Goal: Complete application form

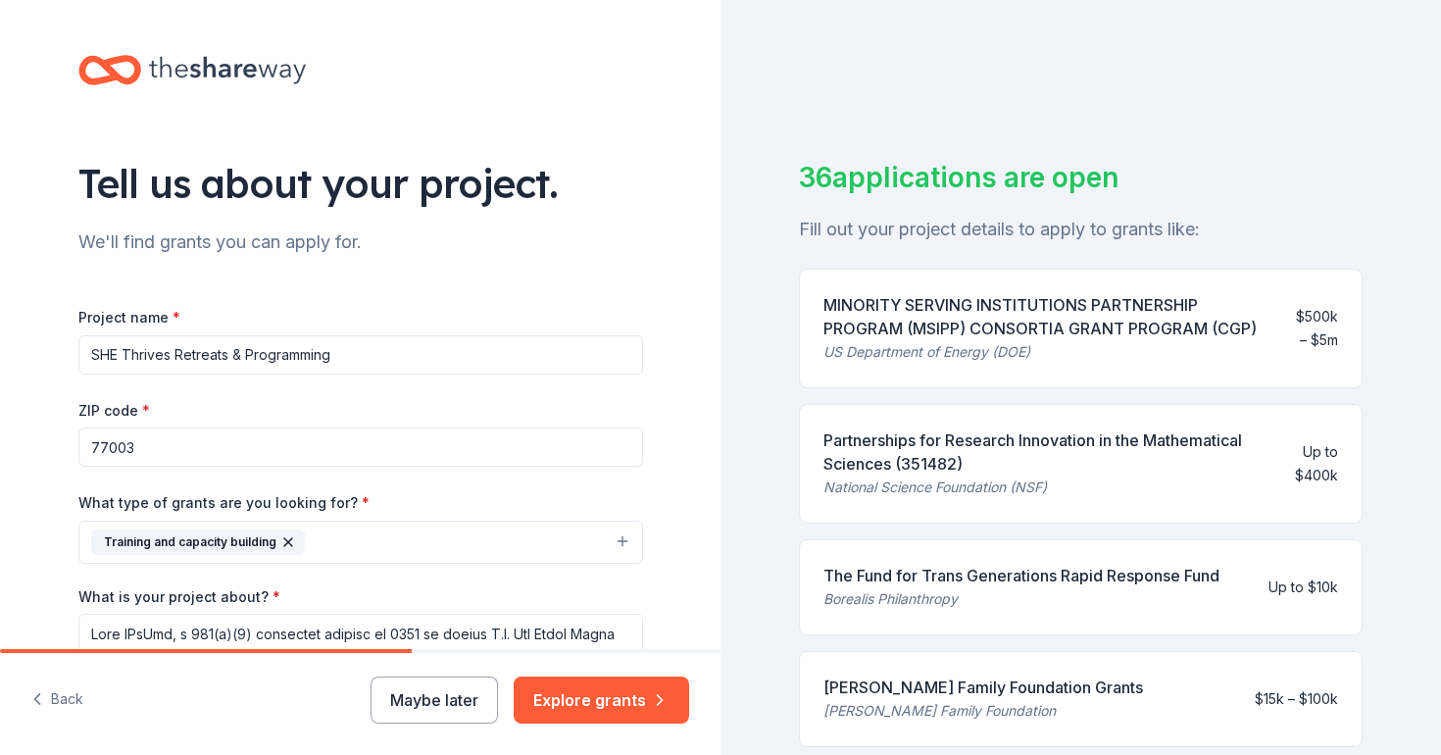
scroll to position [327, 0]
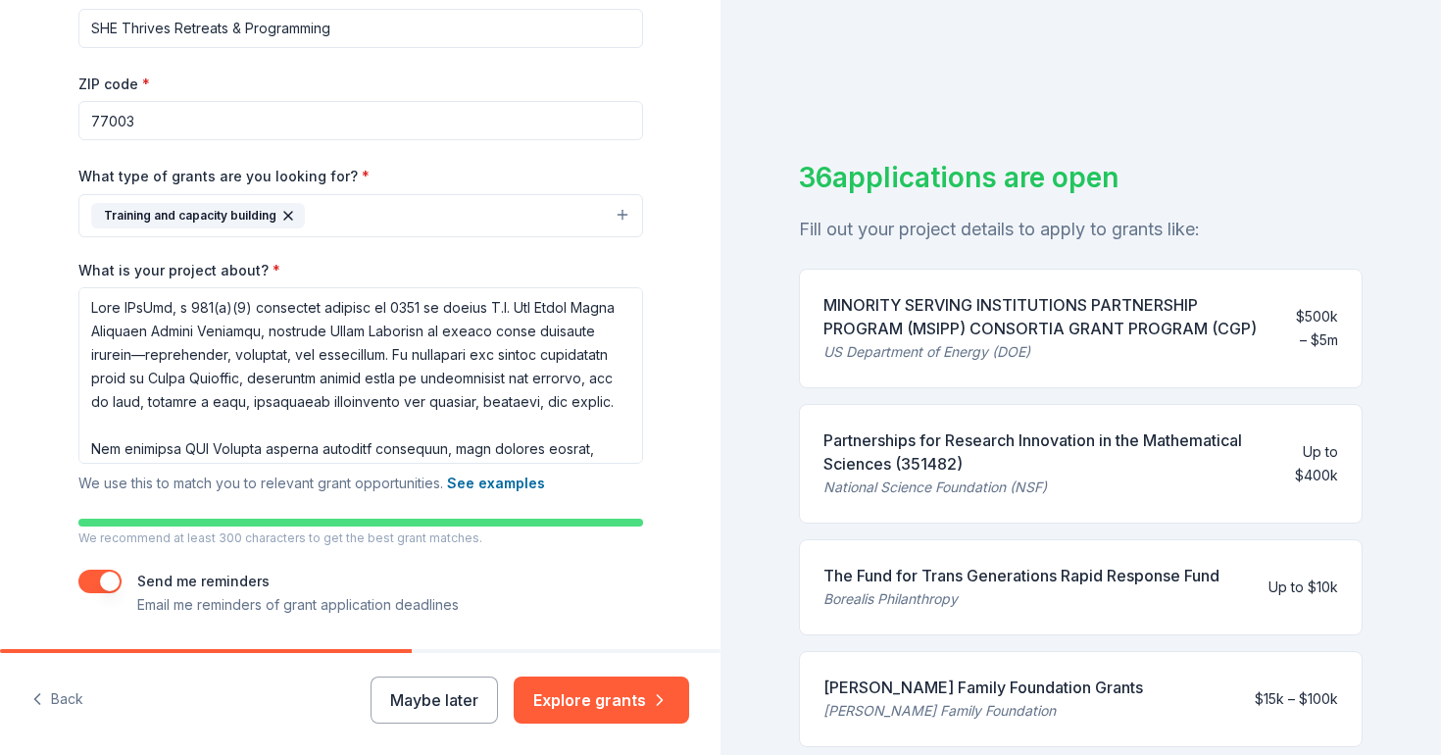
click at [509, 439] on textarea "What is your project about? *" at bounding box center [360, 375] width 565 height 176
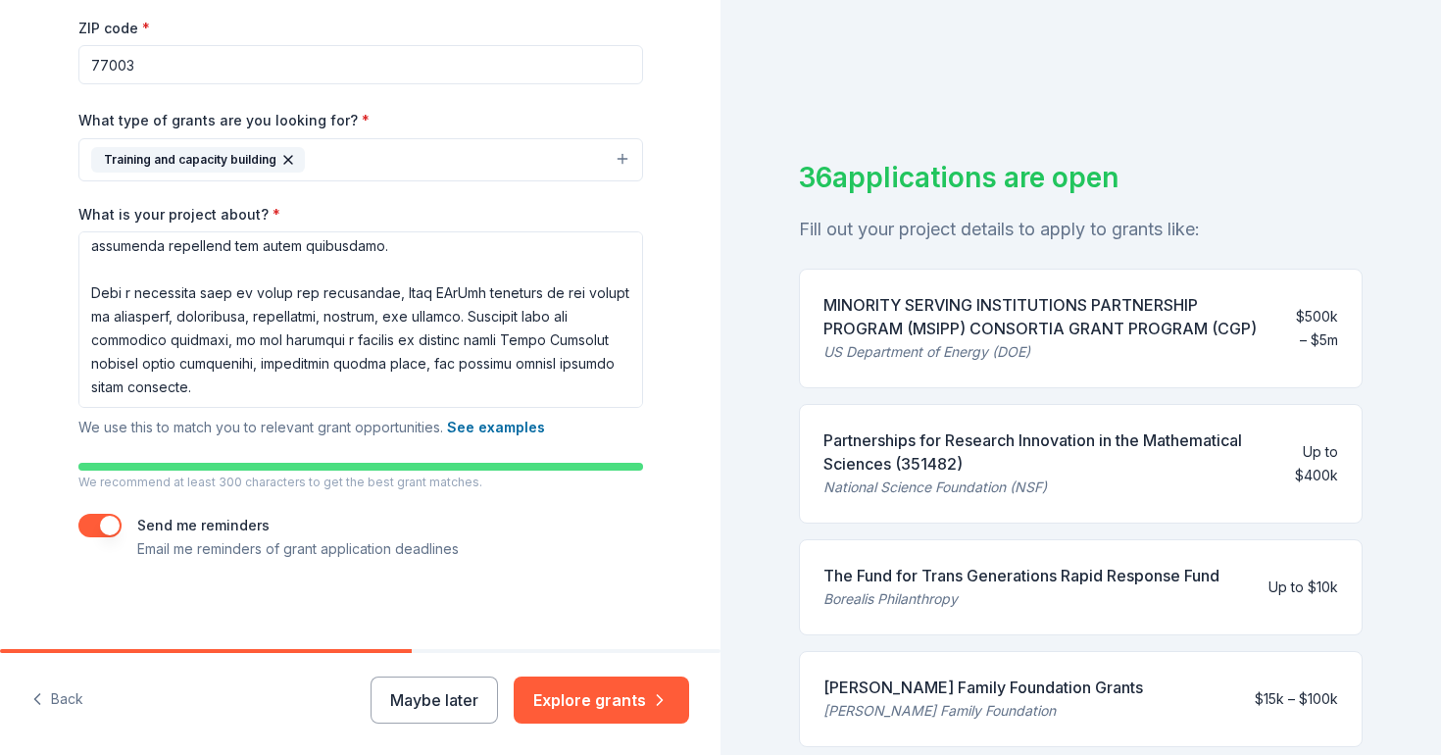
scroll to position [388, 0]
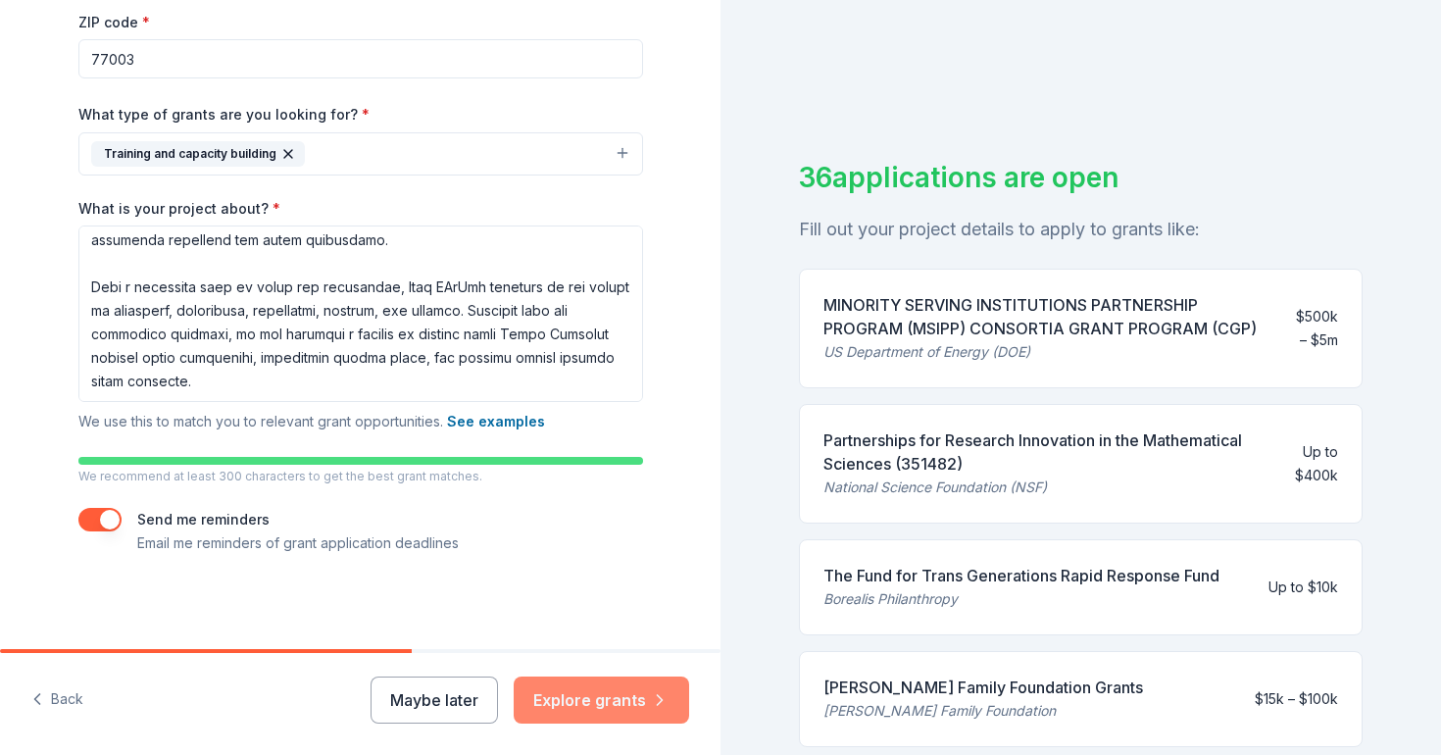
click at [587, 699] on button "Explore grants" at bounding box center [602, 700] width 176 height 47
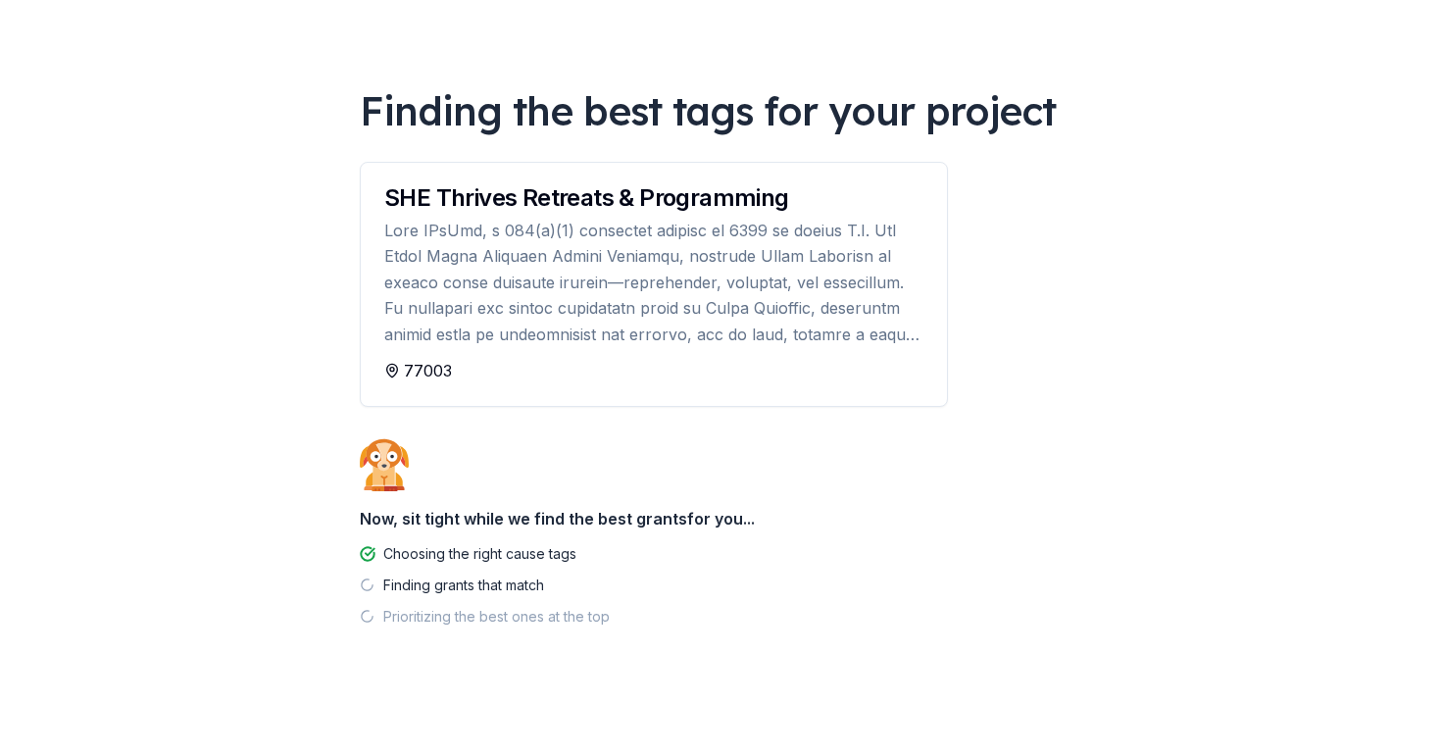
scroll to position [83, 0]
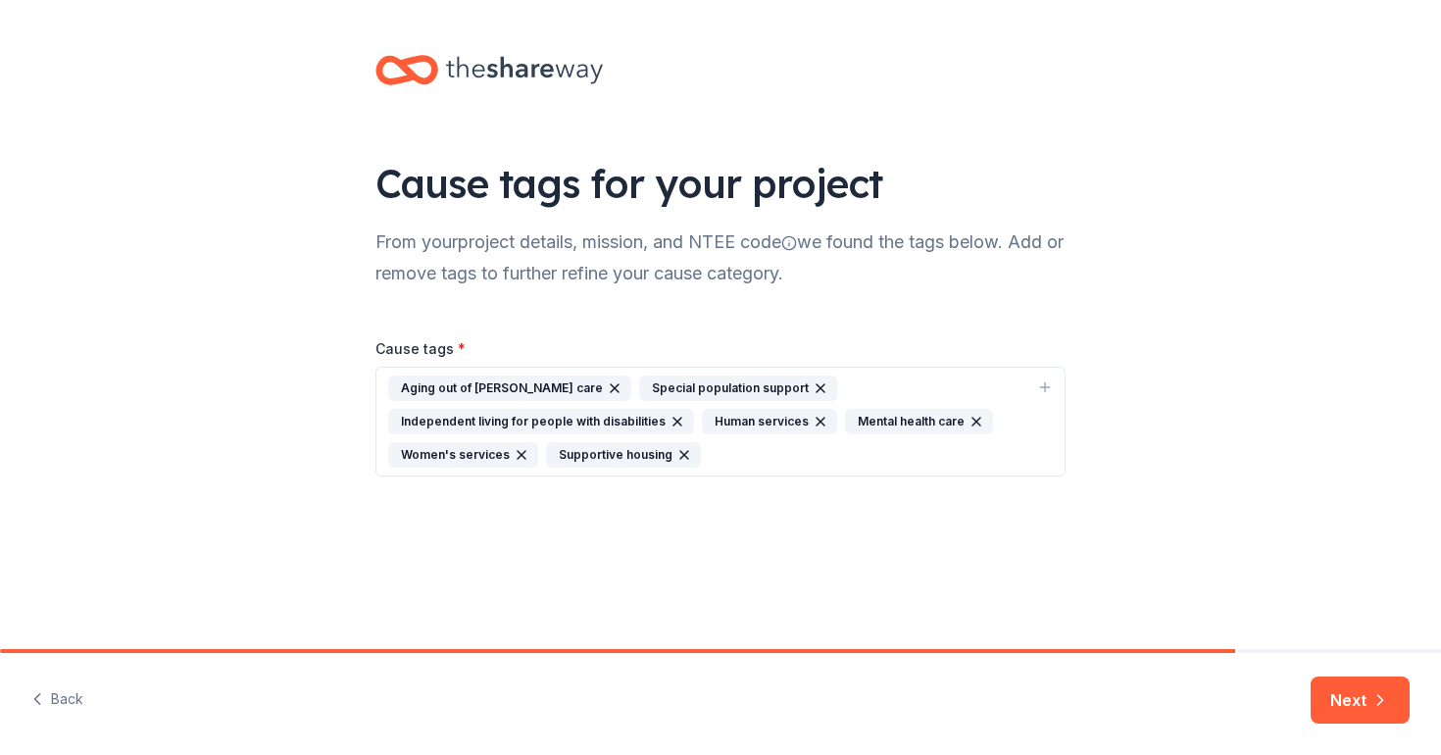
click at [781, 422] on div "Human services" at bounding box center [769, 421] width 135 height 25
type input "veteran"
click at [446, 586] on div "Military veterans" at bounding box center [469, 591] width 138 height 25
click at [1042, 387] on icon "button" at bounding box center [1044, 387] width 9 height 0
click at [1045, 389] on icon "button" at bounding box center [1045, 386] width 0 height 9
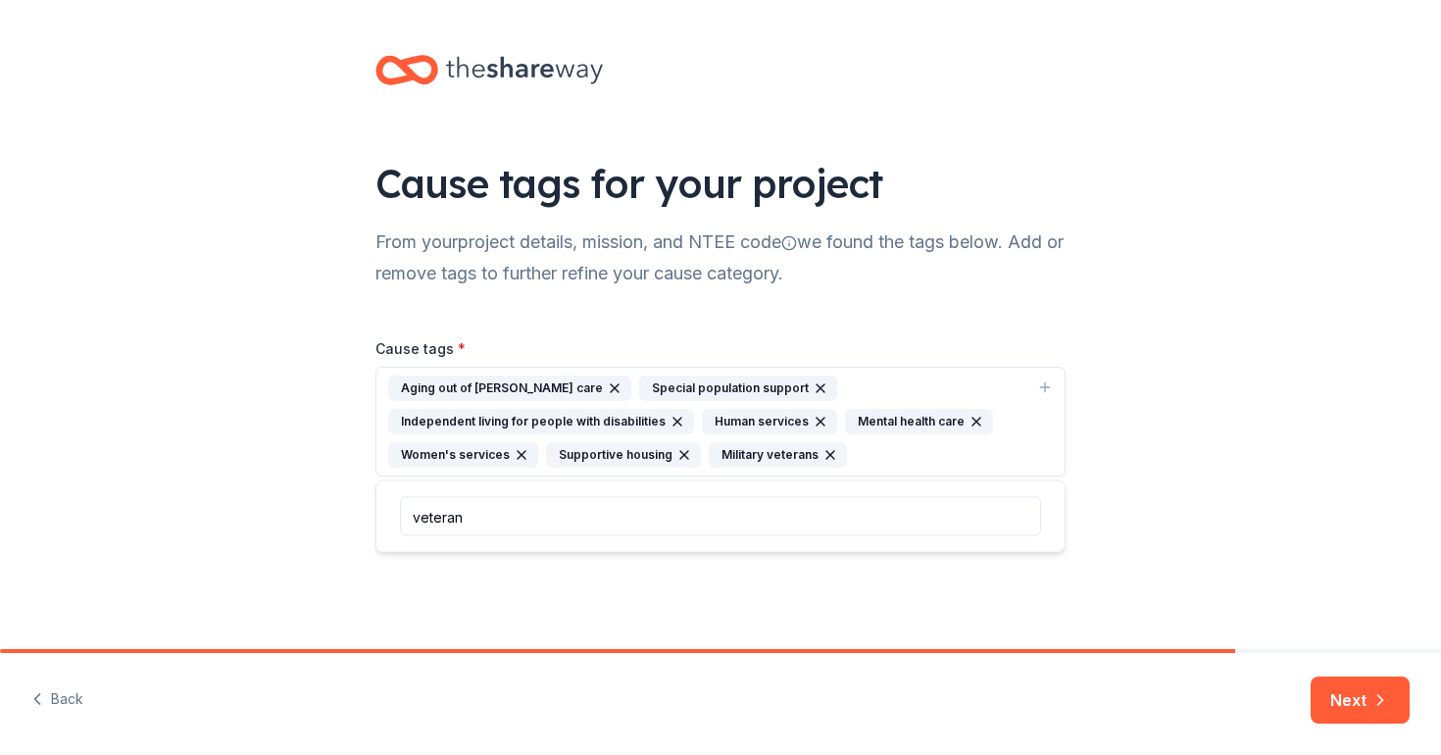
click at [1045, 389] on icon "button" at bounding box center [1045, 386] width 0 height 9
click at [514, 66] on icon at bounding box center [524, 70] width 157 height 40
click at [407, 72] on icon at bounding box center [417, 70] width 34 height 23
click at [1039, 381] on icon "button" at bounding box center [1045, 387] width 16 height 16
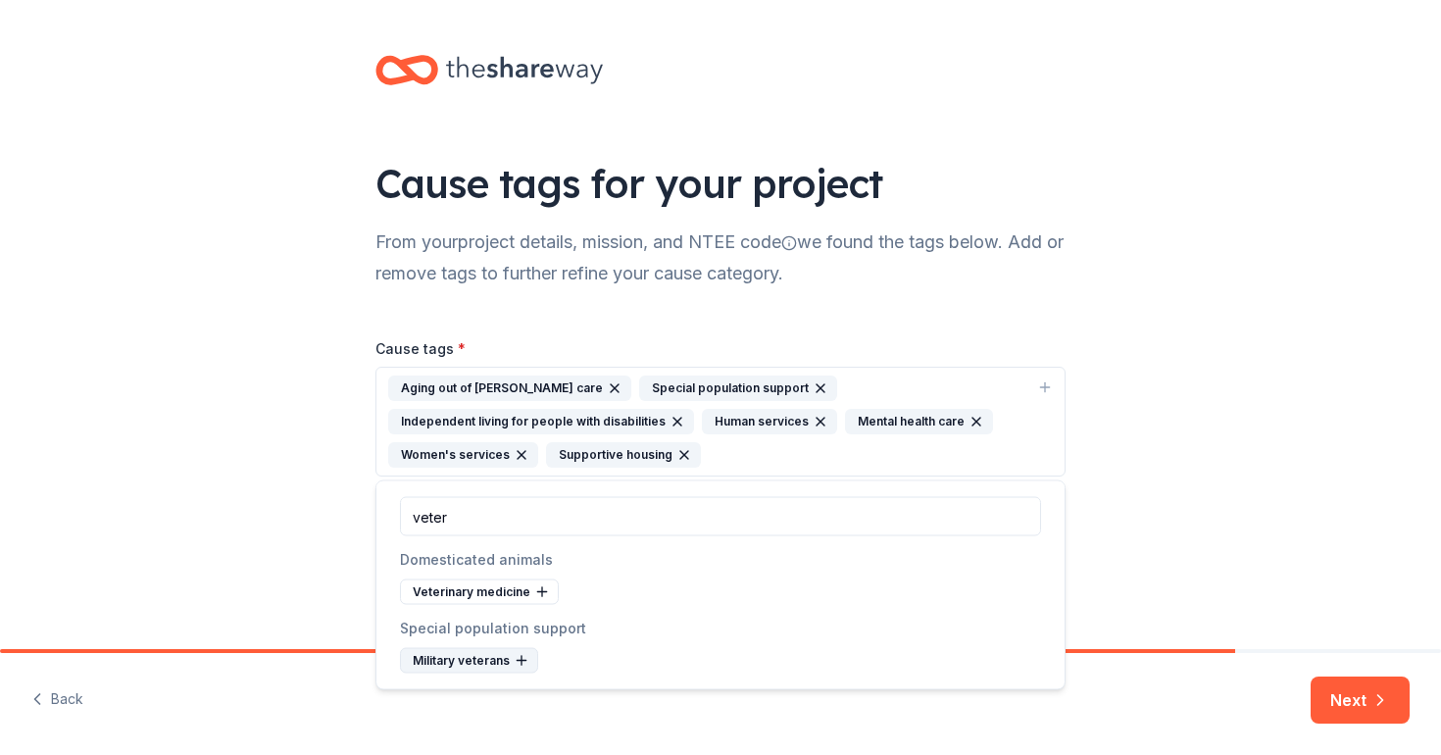
type input "veter"
click at [468, 659] on div "Military veterans" at bounding box center [469, 660] width 138 height 25
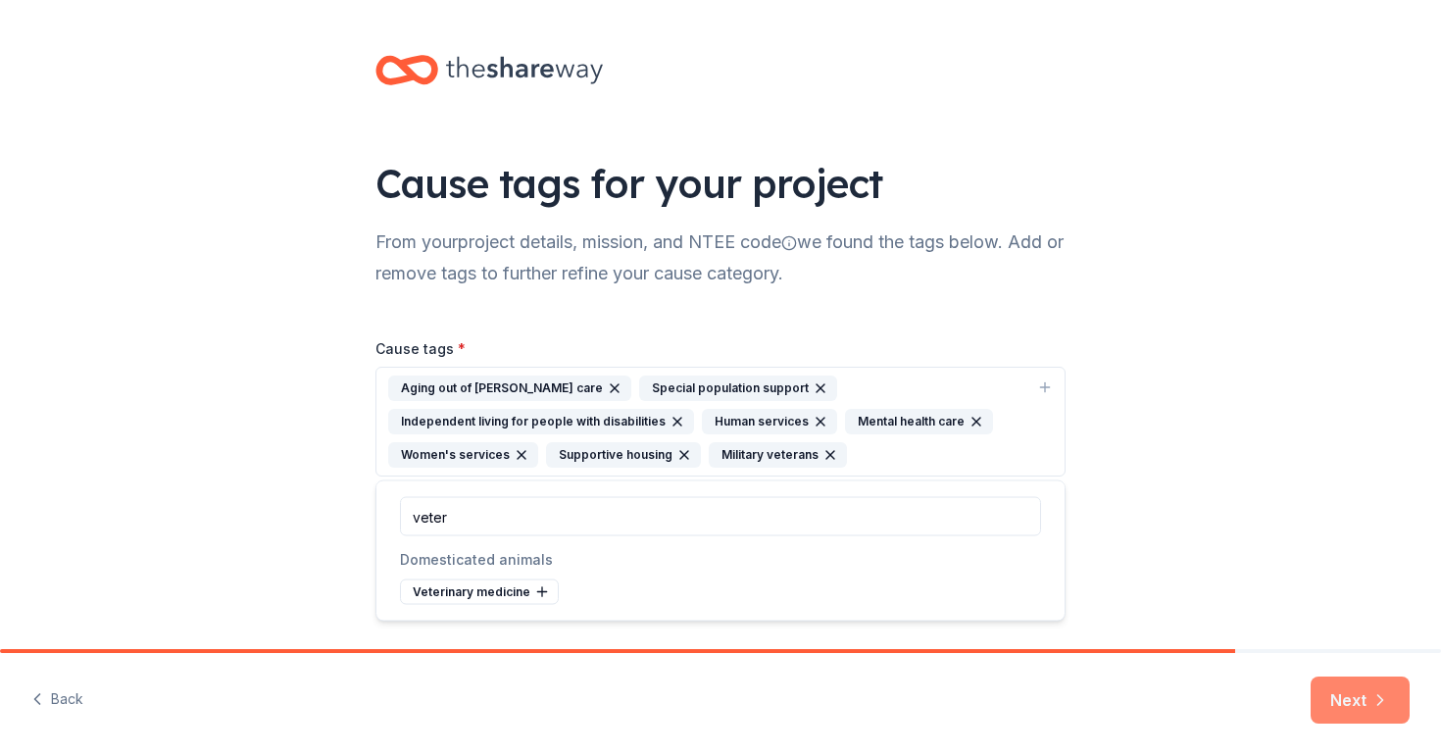
click at [1366, 718] on button "Next" at bounding box center [1360, 700] width 99 height 47
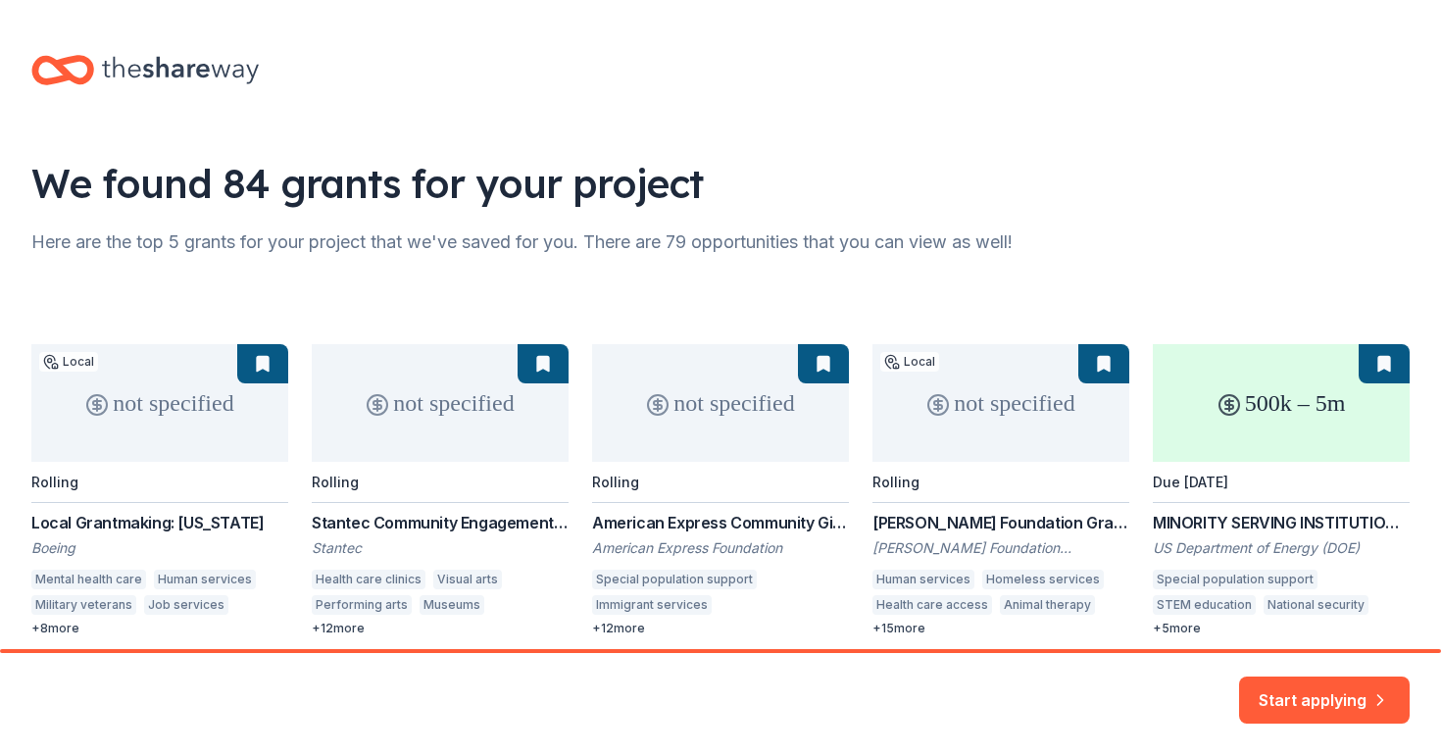
click at [130, 68] on icon at bounding box center [180, 70] width 157 height 40
click at [71, 72] on icon at bounding box center [62, 70] width 63 height 46
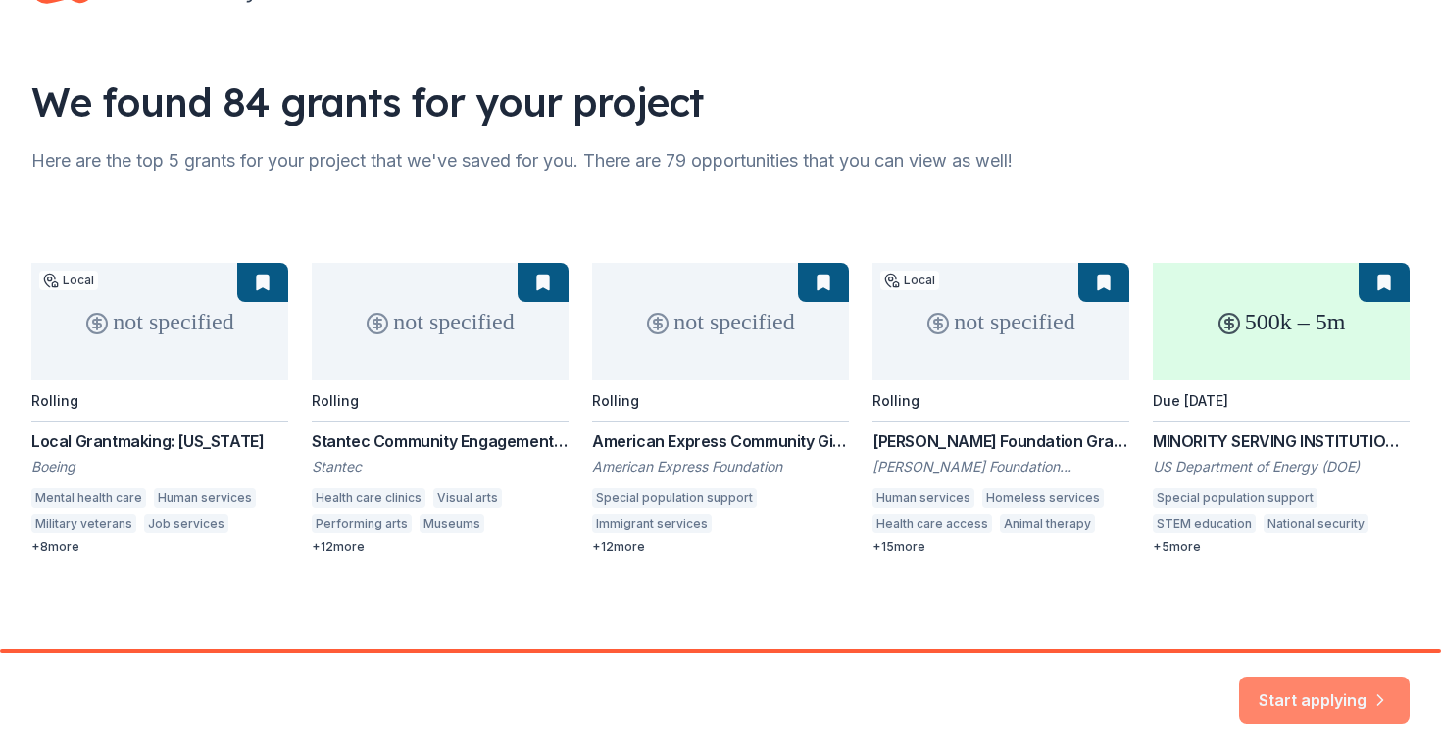
click at [1299, 694] on button "Start applying" at bounding box center [1324, 688] width 171 height 47
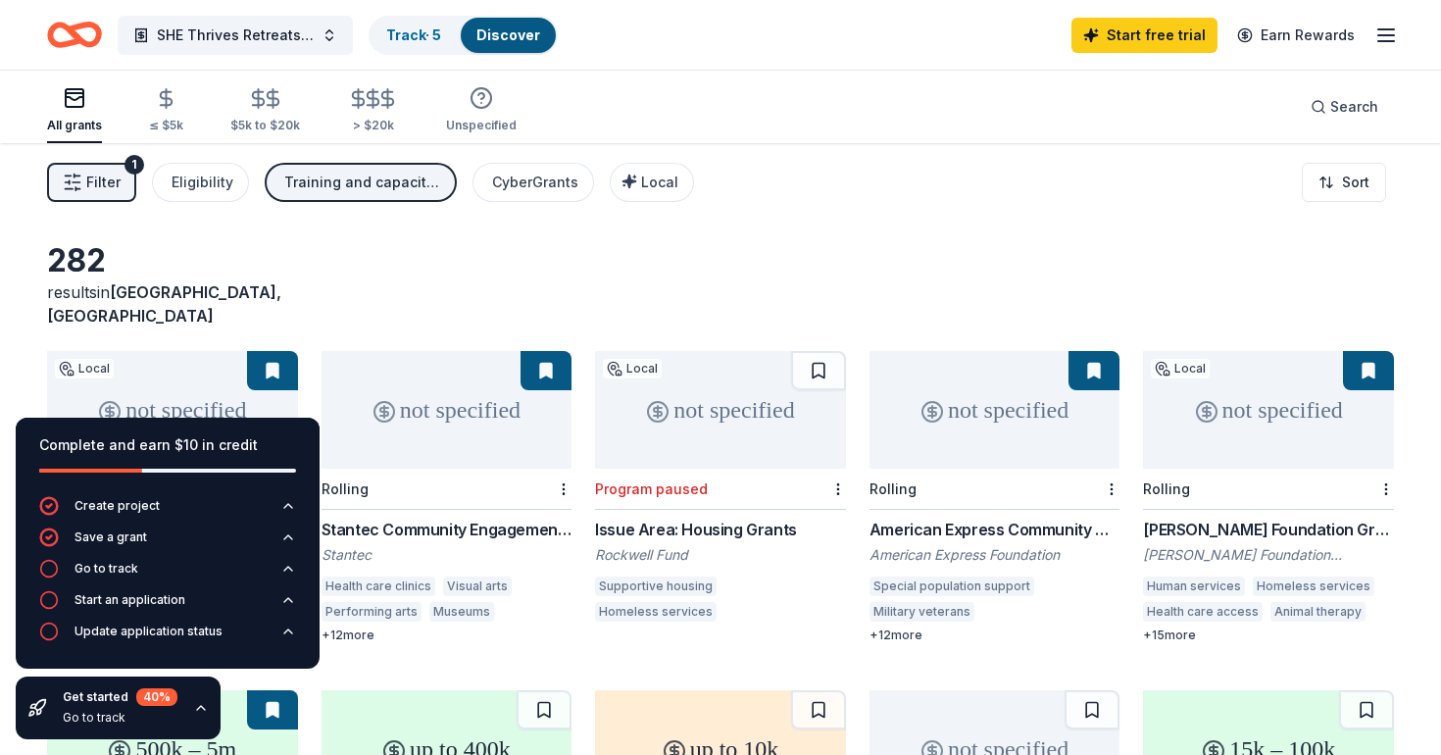
click at [1387, 37] on icon "button" at bounding box center [1387, 36] width 24 height 24
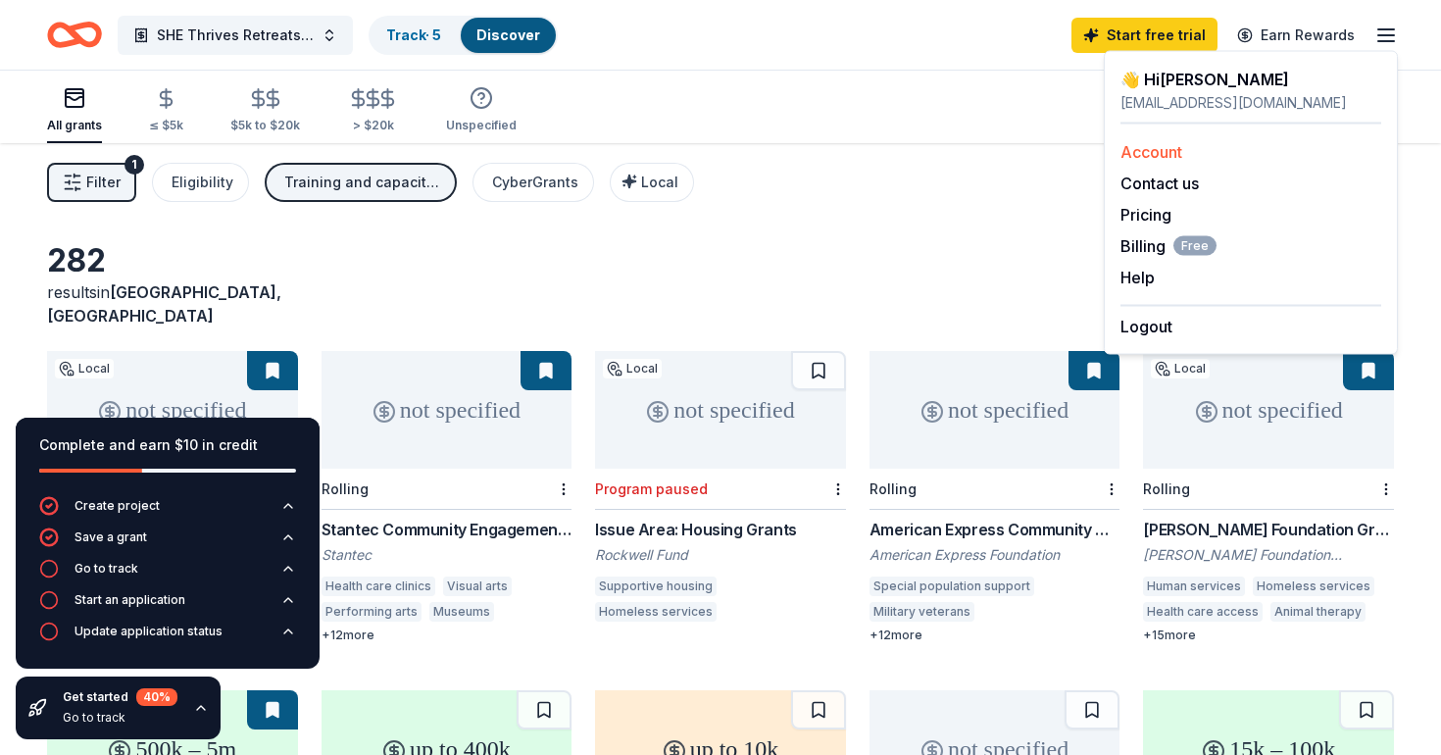
click at [1154, 154] on link "Account" at bounding box center [1152, 152] width 62 height 20
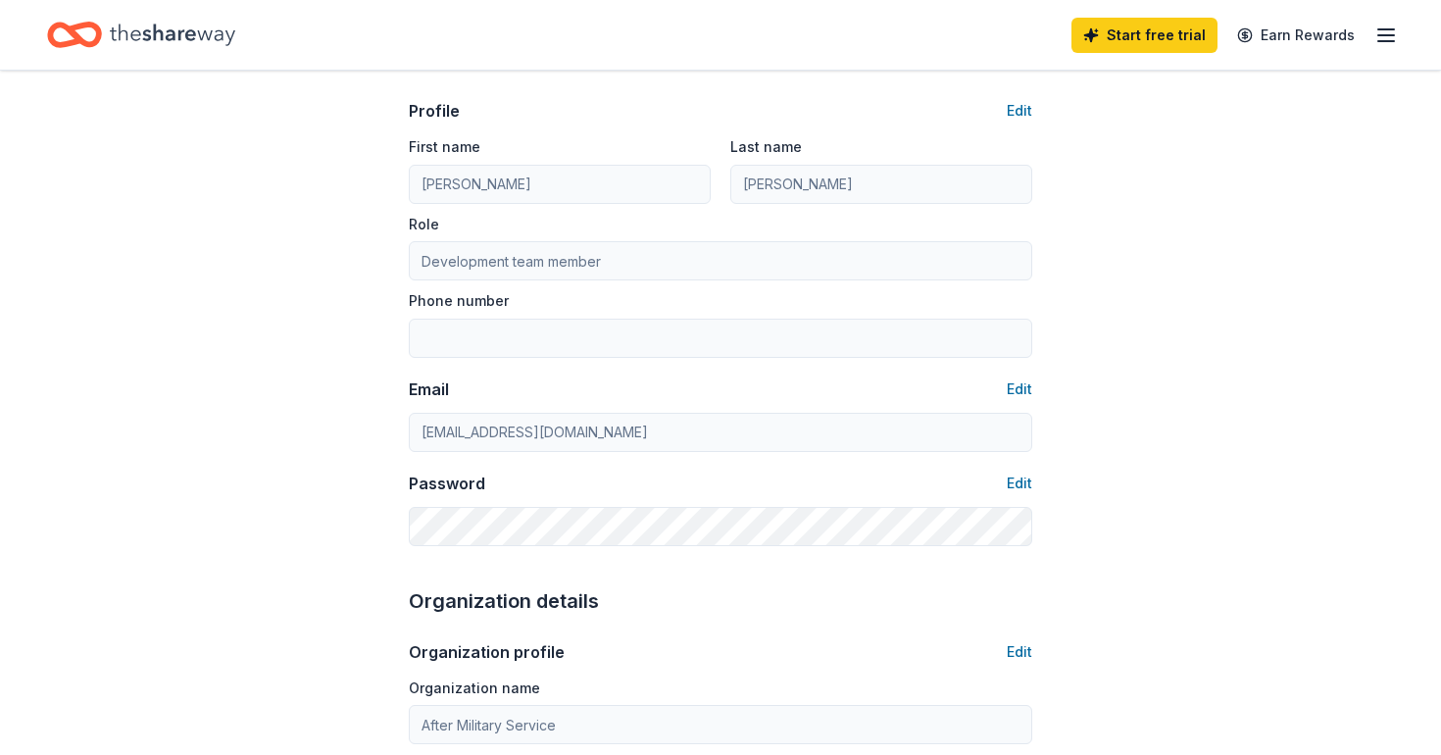
scroll to position [168, 0]
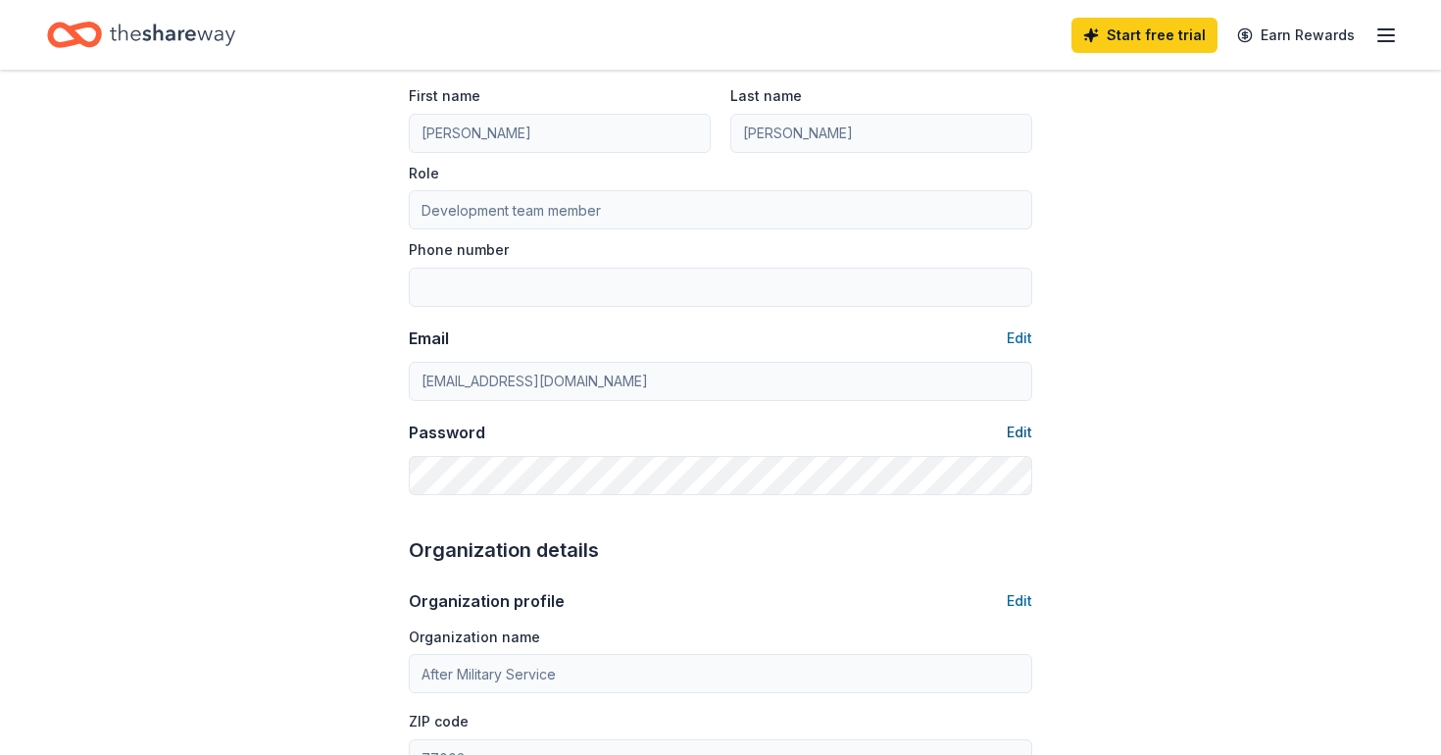
click at [1019, 431] on button "Edit" at bounding box center [1019, 433] width 25 height 24
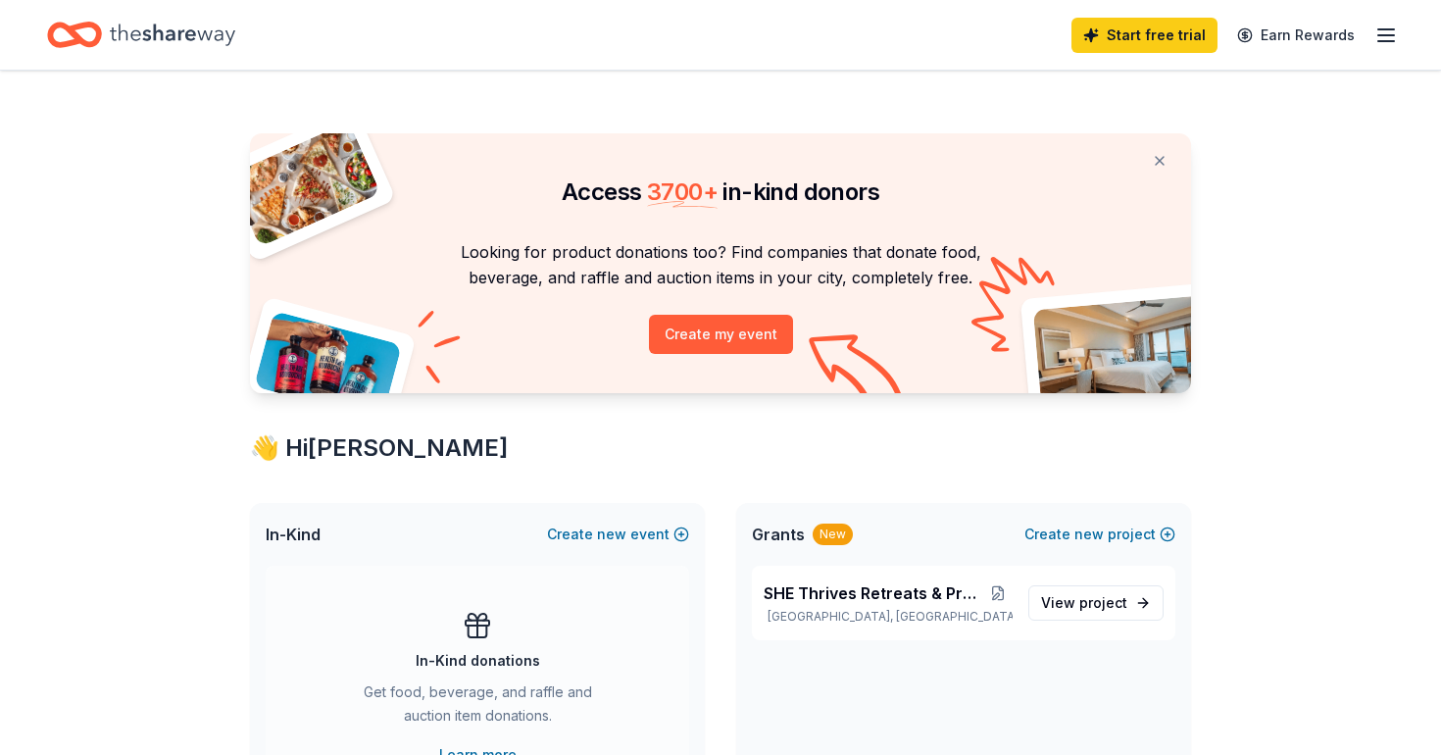
click at [1385, 32] on icon "button" at bounding box center [1387, 36] width 24 height 24
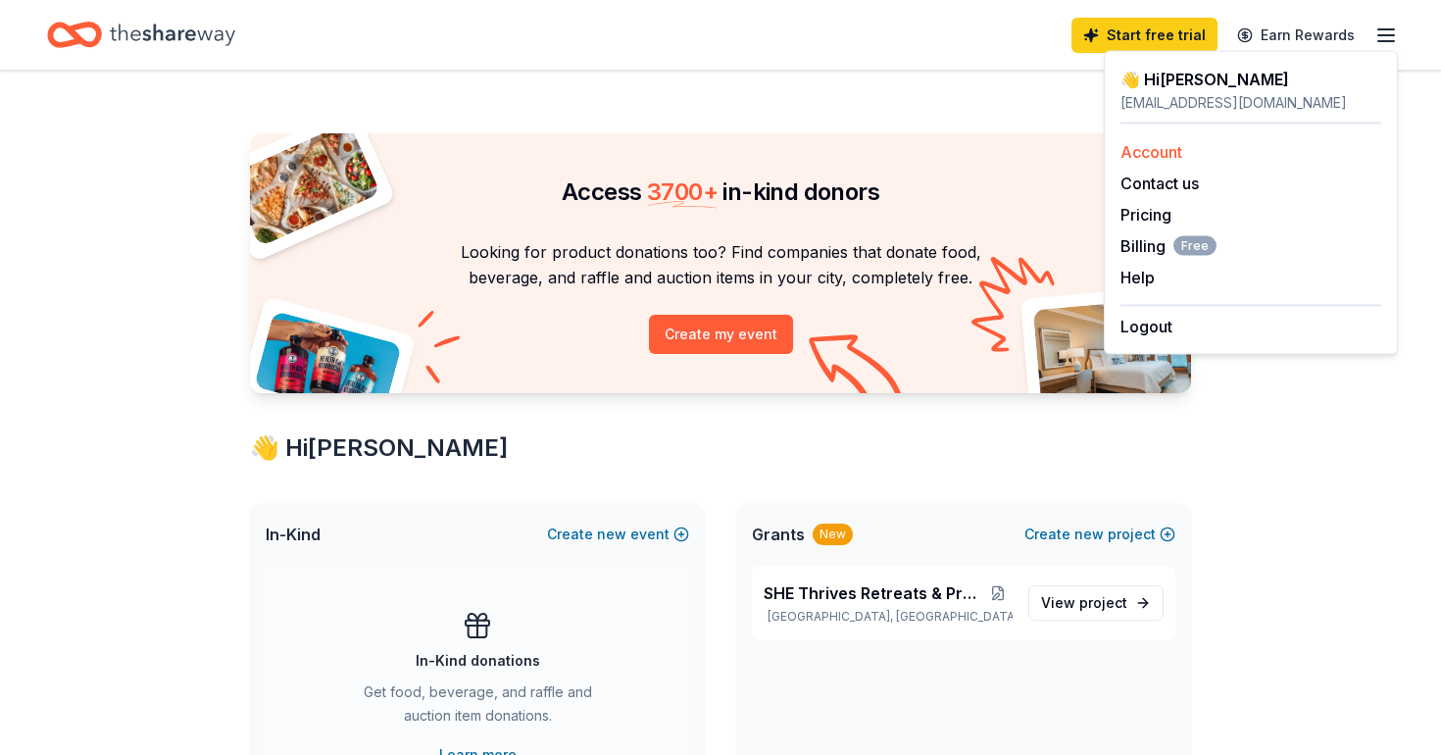
click at [1158, 155] on link "Account" at bounding box center [1152, 152] width 62 height 20
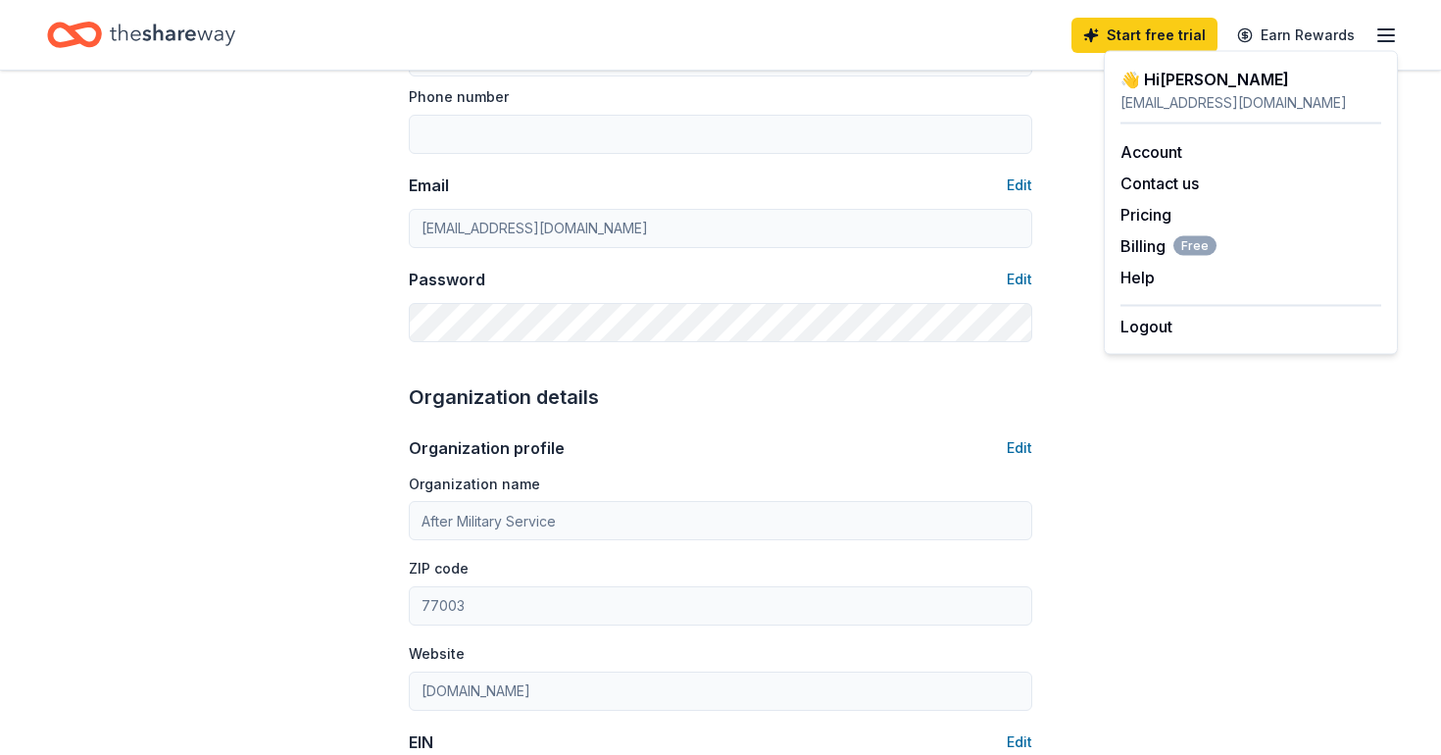
scroll to position [318, 0]
